Goal: Task Accomplishment & Management: Manage account settings

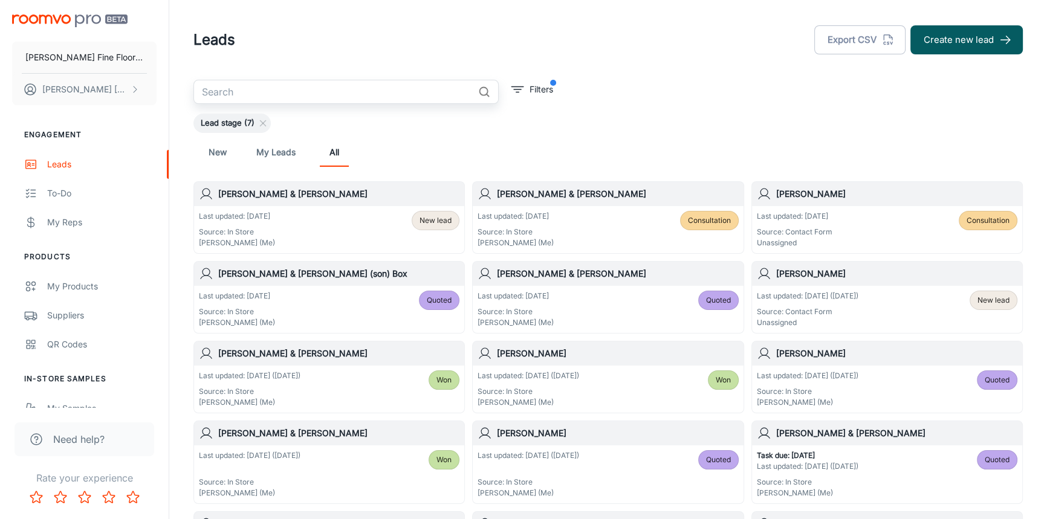
click at [294, 90] on input "text" at bounding box center [333, 92] width 280 height 24
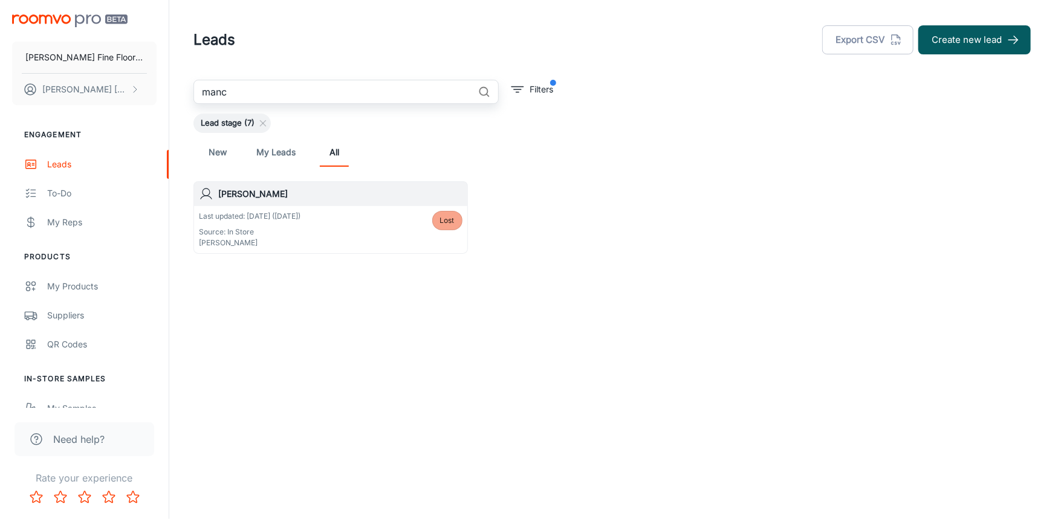
type input "manc"
click at [313, 206] on div "Last updated: [DATE] ([DATE]) Source: In Store [PERSON_NAME] Lost" at bounding box center [330, 229] width 273 height 47
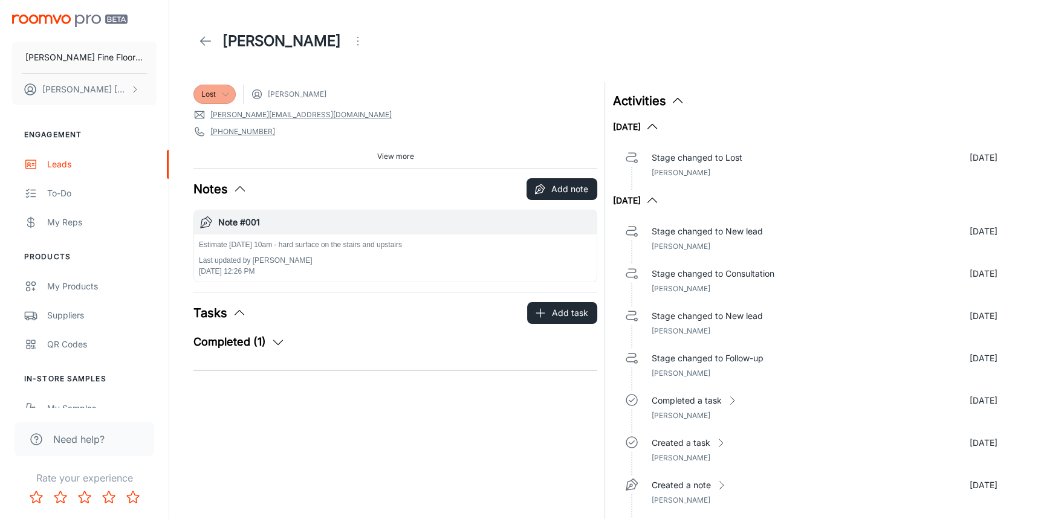
click at [221, 95] on icon at bounding box center [226, 94] width 10 height 10
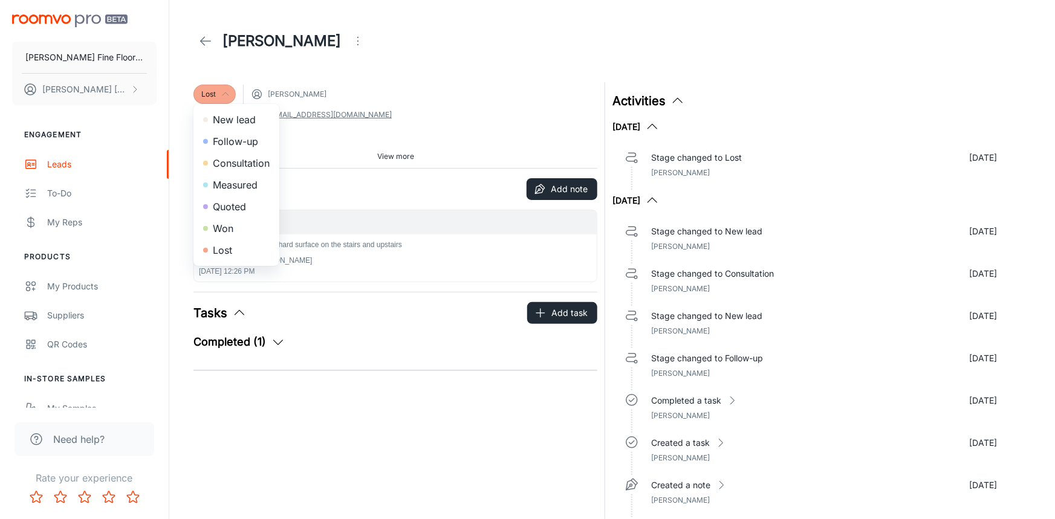
click at [244, 161] on li "Consultation" at bounding box center [236, 163] width 86 height 22
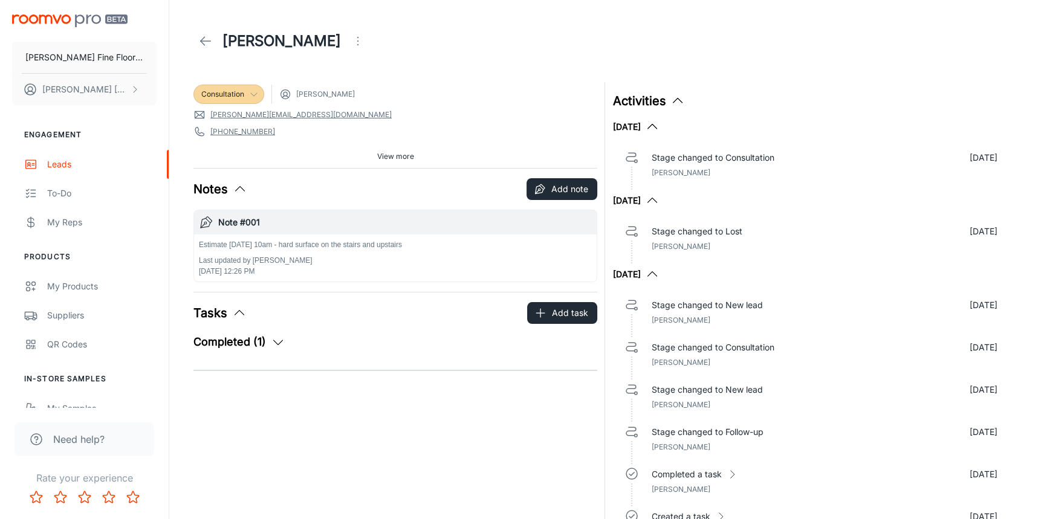
click at [305, 245] on p "Estimate [DATE] 10am - hard surface on the stairs and upstairs" at bounding box center [300, 244] width 203 height 11
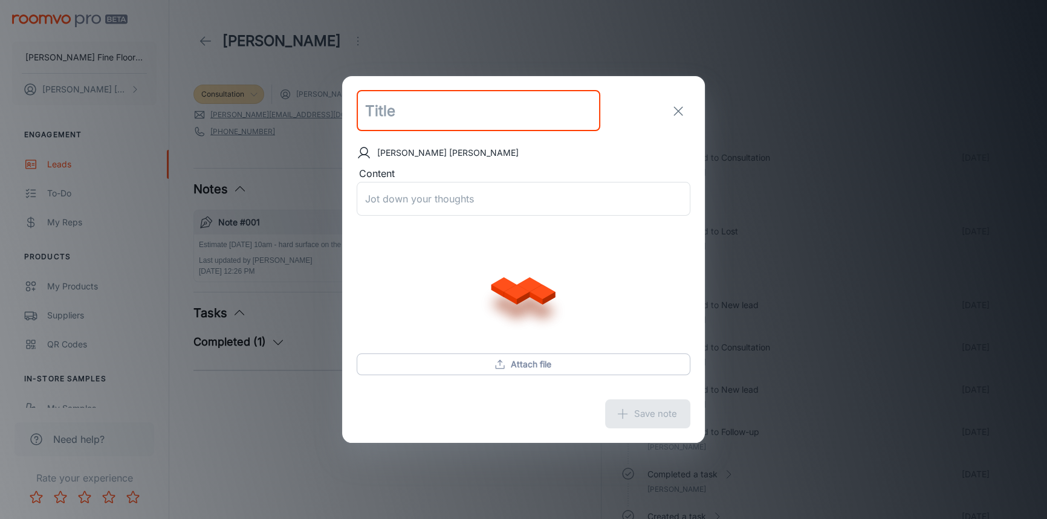
type input "Note #001"
type textarea "Estimate [DATE] 10am - hard surface on the stairs and upstairs"
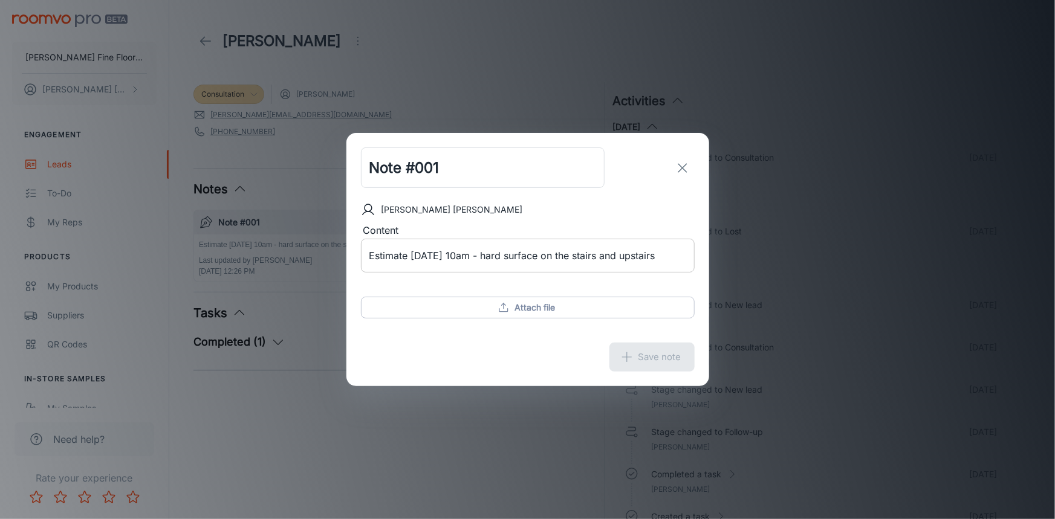
drag, startPoint x: 368, startPoint y: 259, endPoint x: 475, endPoint y: 264, distance: 106.5
click at [475, 264] on div "Estimate [DATE] 10am - hard surface on the stairs and upstairs x ​" at bounding box center [528, 256] width 334 height 34
drag, startPoint x: 366, startPoint y: 258, endPoint x: 487, endPoint y: 254, distance: 120.3
click at [487, 254] on div "Estimate [DATE] 10am - hard surface on the stairs and upstairs x ​" at bounding box center [528, 256] width 334 height 34
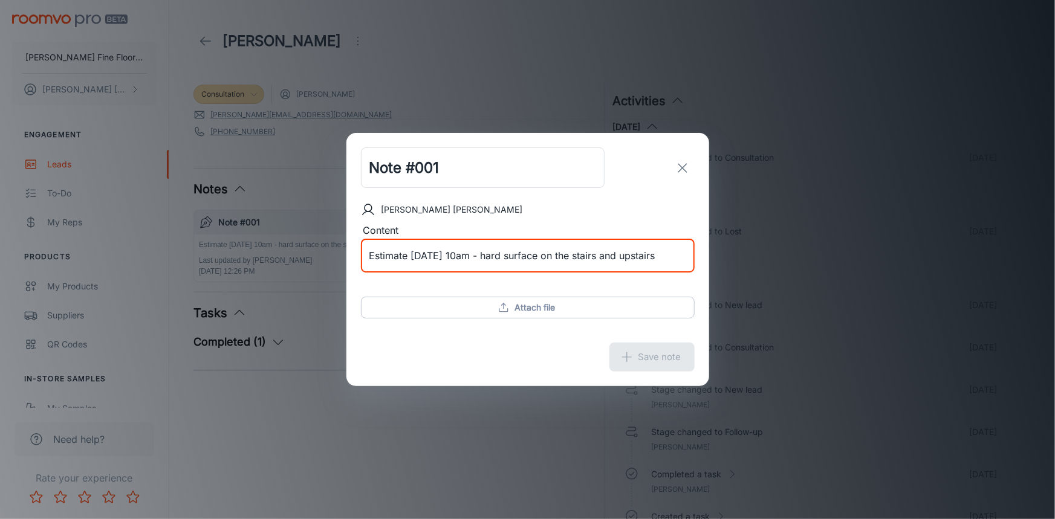
click at [490, 256] on textarea "Estimate [DATE] 10am - hard surface on the stairs and upstairs" at bounding box center [527, 256] width 317 height 14
drag, startPoint x: 490, startPoint y: 256, endPoint x: 386, endPoint y: 262, distance: 103.5
click at [386, 262] on textarea "Estimate [DATE] 10am - hard surface on the stairs and upstairs" at bounding box center [527, 256] width 317 height 14
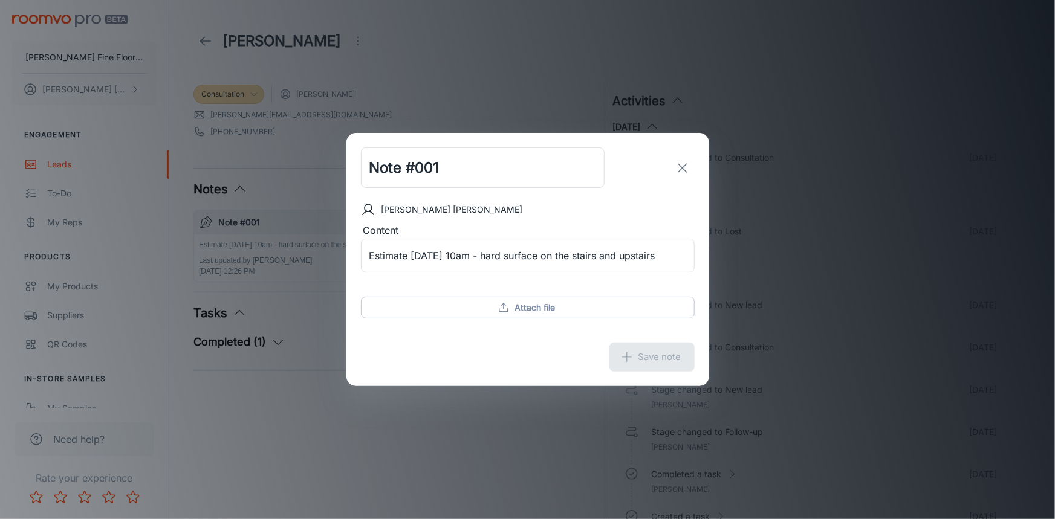
click at [548, 219] on div "[PERSON_NAME] Content Estimate [DATE] 10am - hard surface on the stairs and ups…" at bounding box center [527, 266] width 363 height 126
click at [683, 163] on icon "exit" at bounding box center [682, 168] width 15 height 15
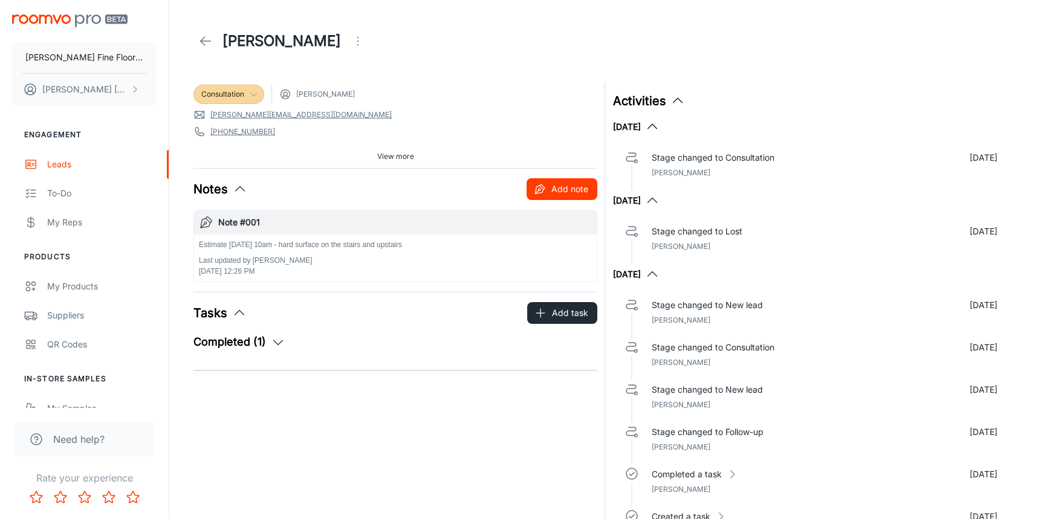
click at [572, 187] on button "Add note" at bounding box center [562, 189] width 71 height 22
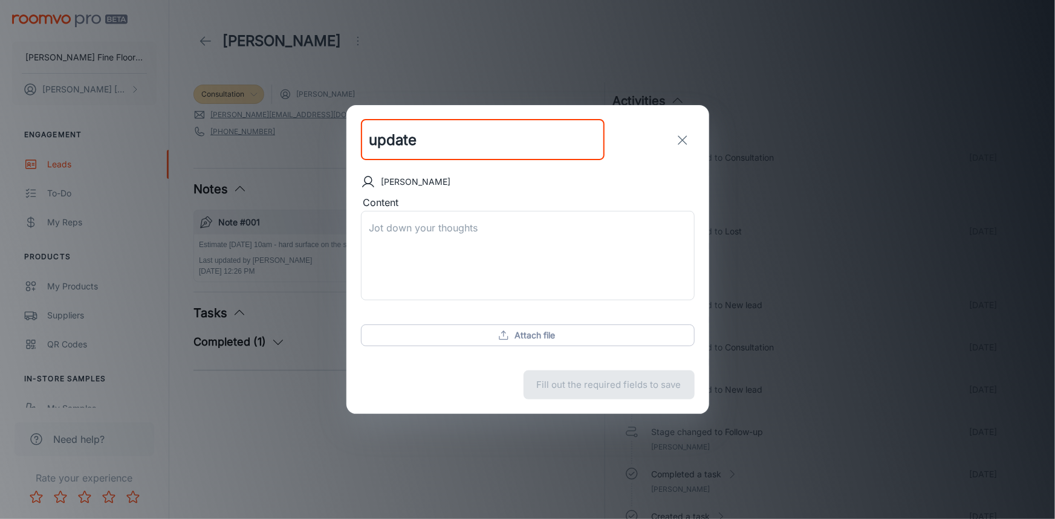
type input "update"
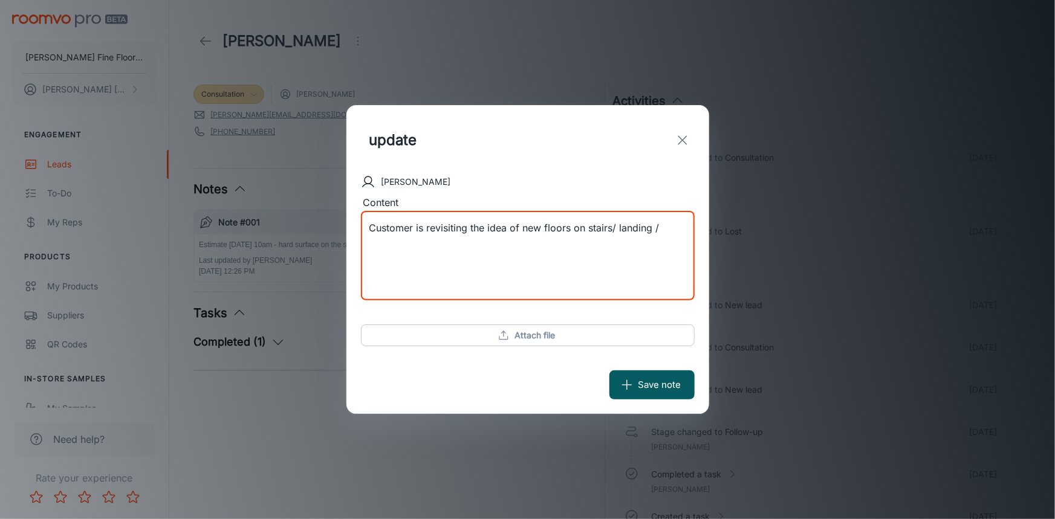
click at [611, 233] on textarea "Customer is revisiting the idea of new floors on stairs/ landing /" at bounding box center [527, 256] width 317 height 70
click at [664, 226] on textarea "Customer is revisiting the idea of new floors on stairs / landing /" at bounding box center [527, 256] width 317 height 70
click at [534, 261] on textarea "Customer is revisiting the idea of new floors on stairs / landing / upstairs ro…" at bounding box center [527, 256] width 317 height 70
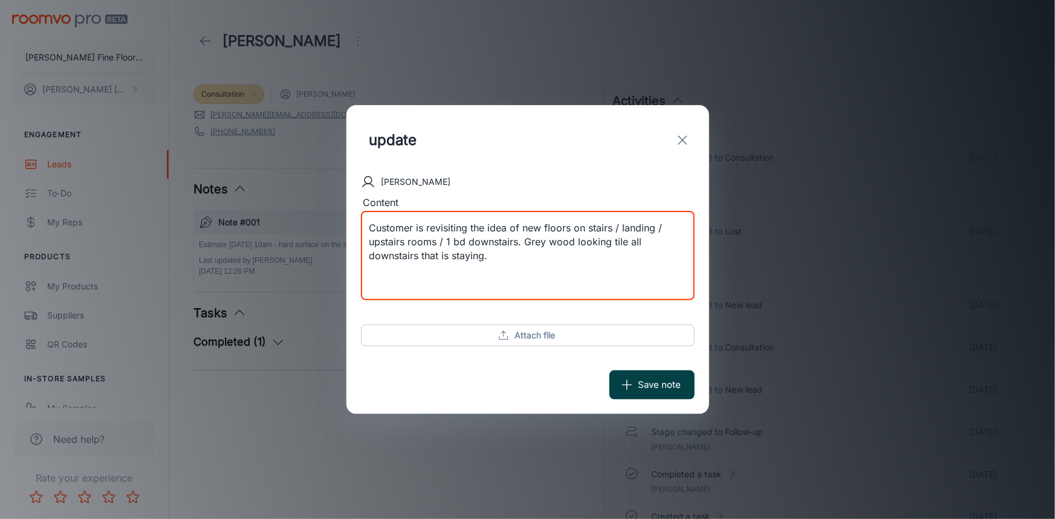
type textarea "Customer is revisiting the idea of new floors on stairs / landing / upstairs ro…"
click at [661, 387] on button "Save note" at bounding box center [651, 385] width 85 height 29
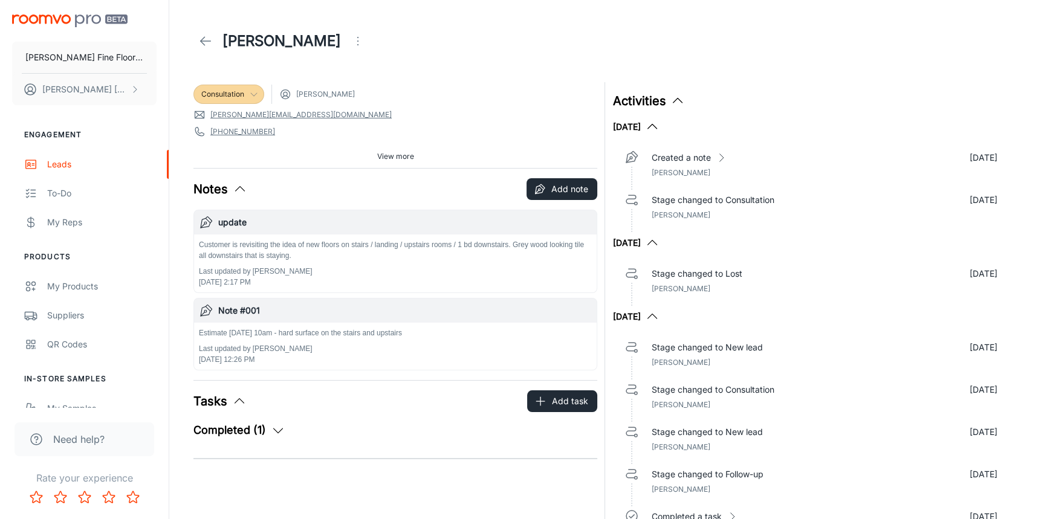
click at [389, 156] on span "View more" at bounding box center [395, 156] width 37 height 11
click at [357, 250] on p "Customer is revisiting the idea of new floors on stairs / landing / upstairs ro…" at bounding box center [395, 250] width 393 height 22
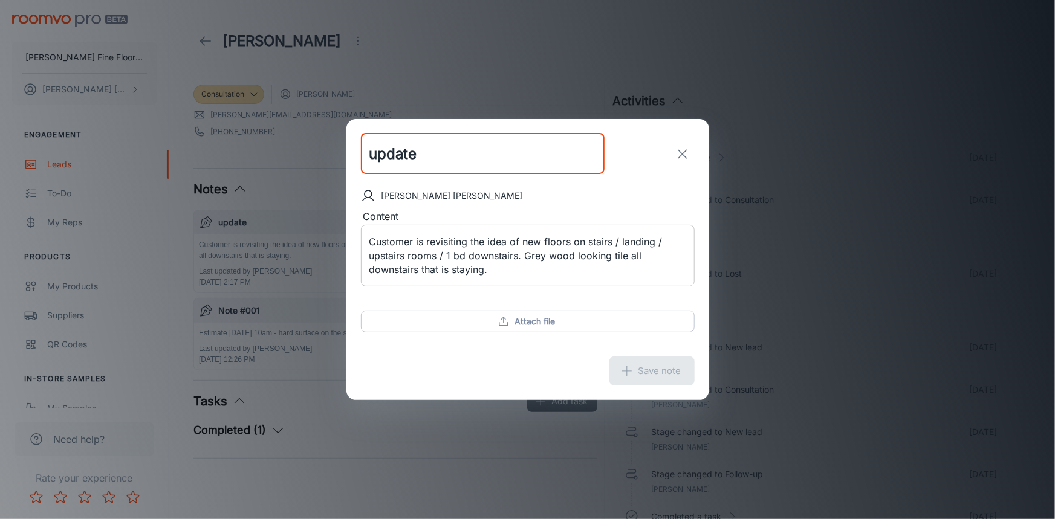
click at [505, 265] on textarea "Customer is revisiting the idea of new floors on stairs / landing / upstairs ro…" at bounding box center [527, 256] width 317 height 42
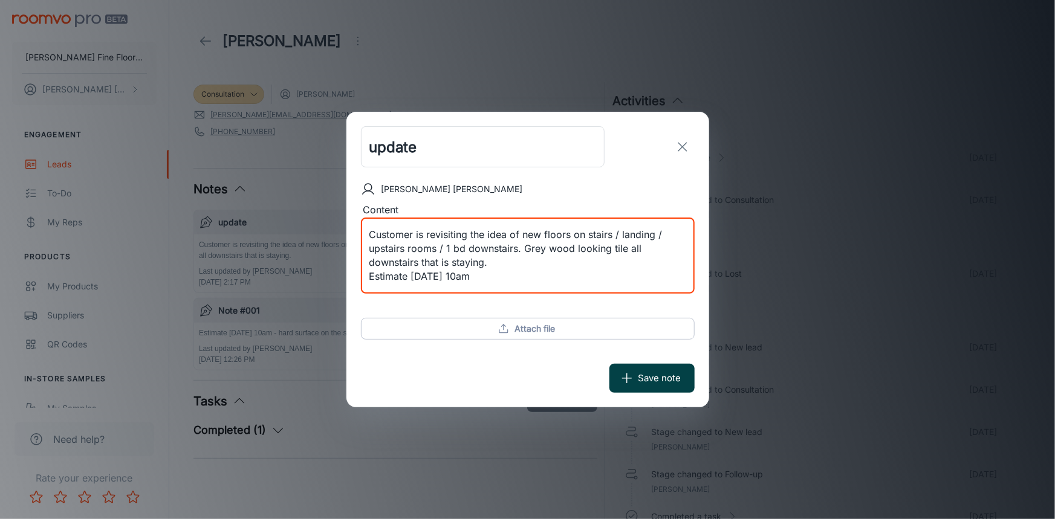
type textarea "Customer is revisiting the idea of new floors on stairs / landing / upstairs ro…"
click at [650, 381] on button "Save note" at bounding box center [651, 378] width 85 height 29
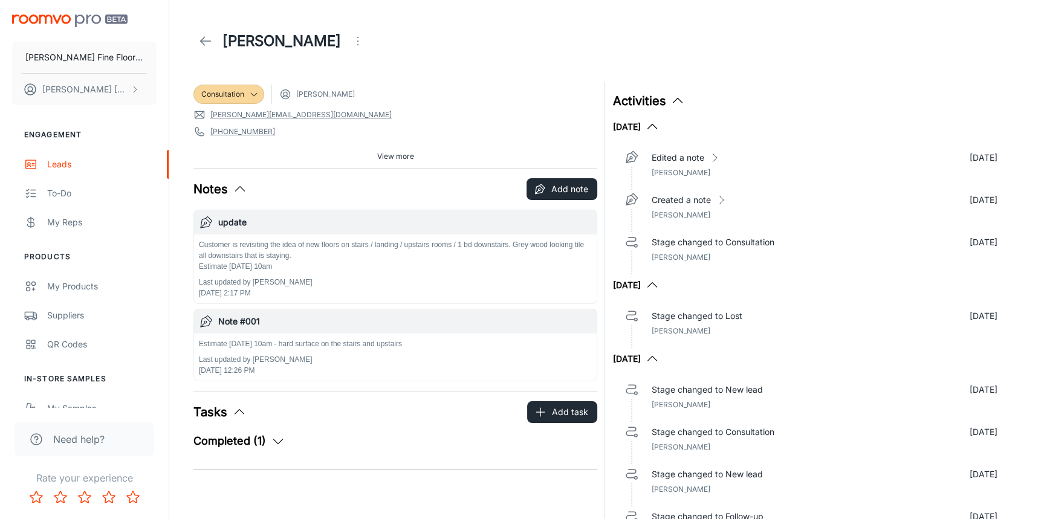
drag, startPoint x: 409, startPoint y: 157, endPoint x: 426, endPoint y: 157, distance: 16.9
click at [409, 157] on span "View more" at bounding box center [395, 156] width 37 height 11
